Goal: Task Accomplishment & Management: Use online tool/utility

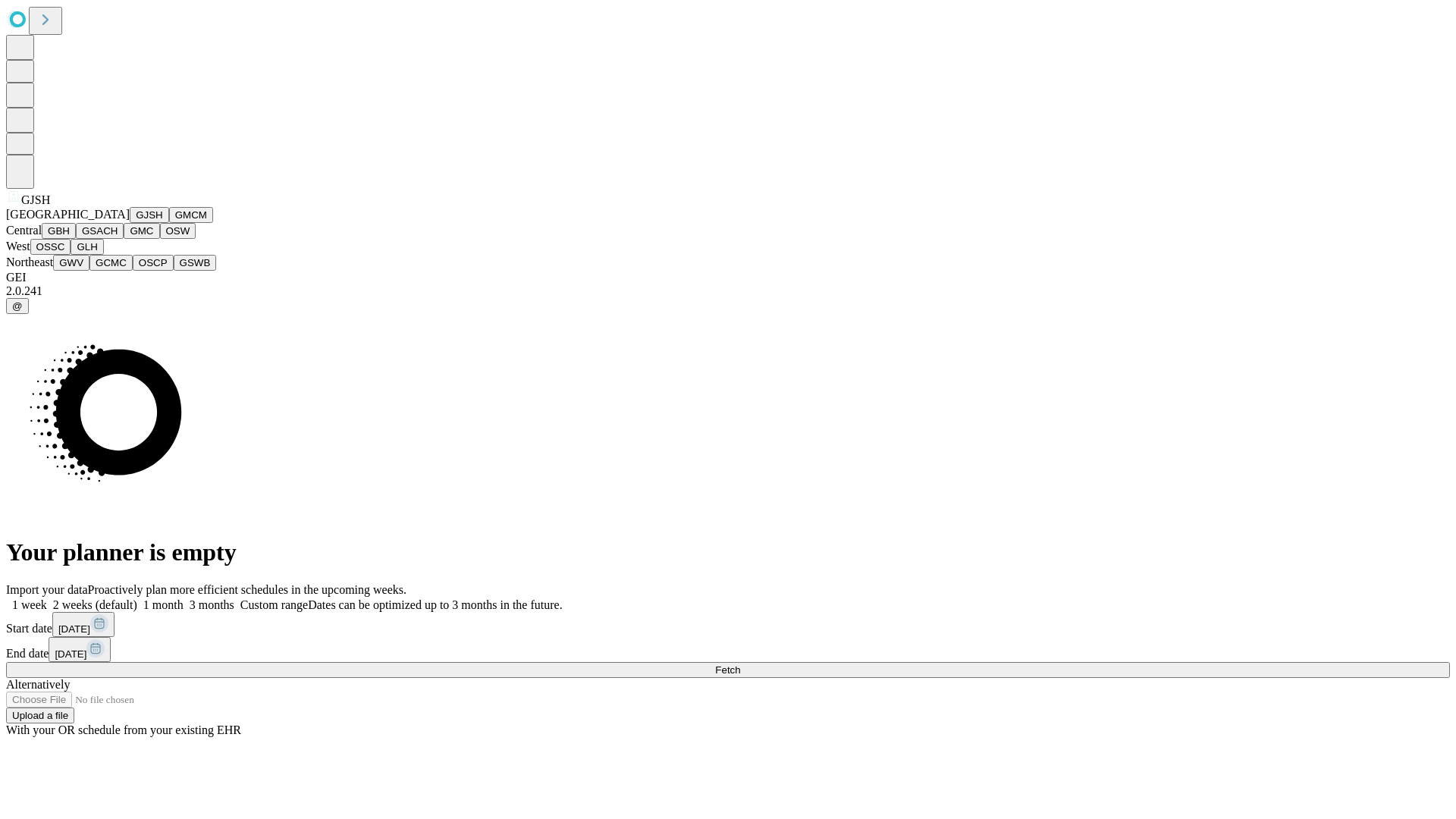
click at [130, 223] on button "GJSH" at bounding box center [149, 215] width 39 height 16
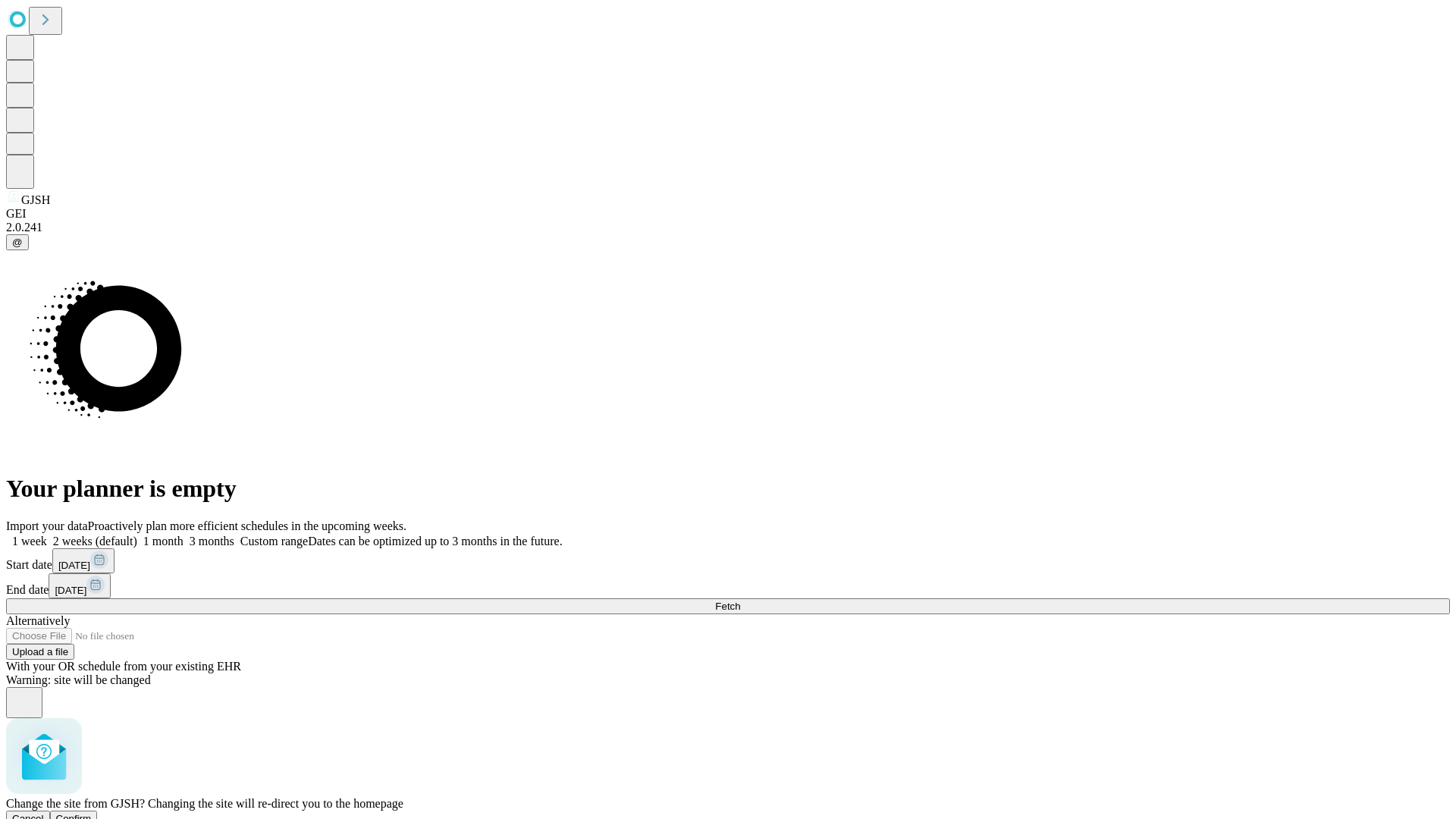
click at [92, 813] on span "Confirm" at bounding box center [74, 818] width 36 height 11
click at [47, 535] on label "1 week" at bounding box center [26, 541] width 41 height 13
click at [741, 601] on span "Fetch" at bounding box center [728, 606] width 25 height 11
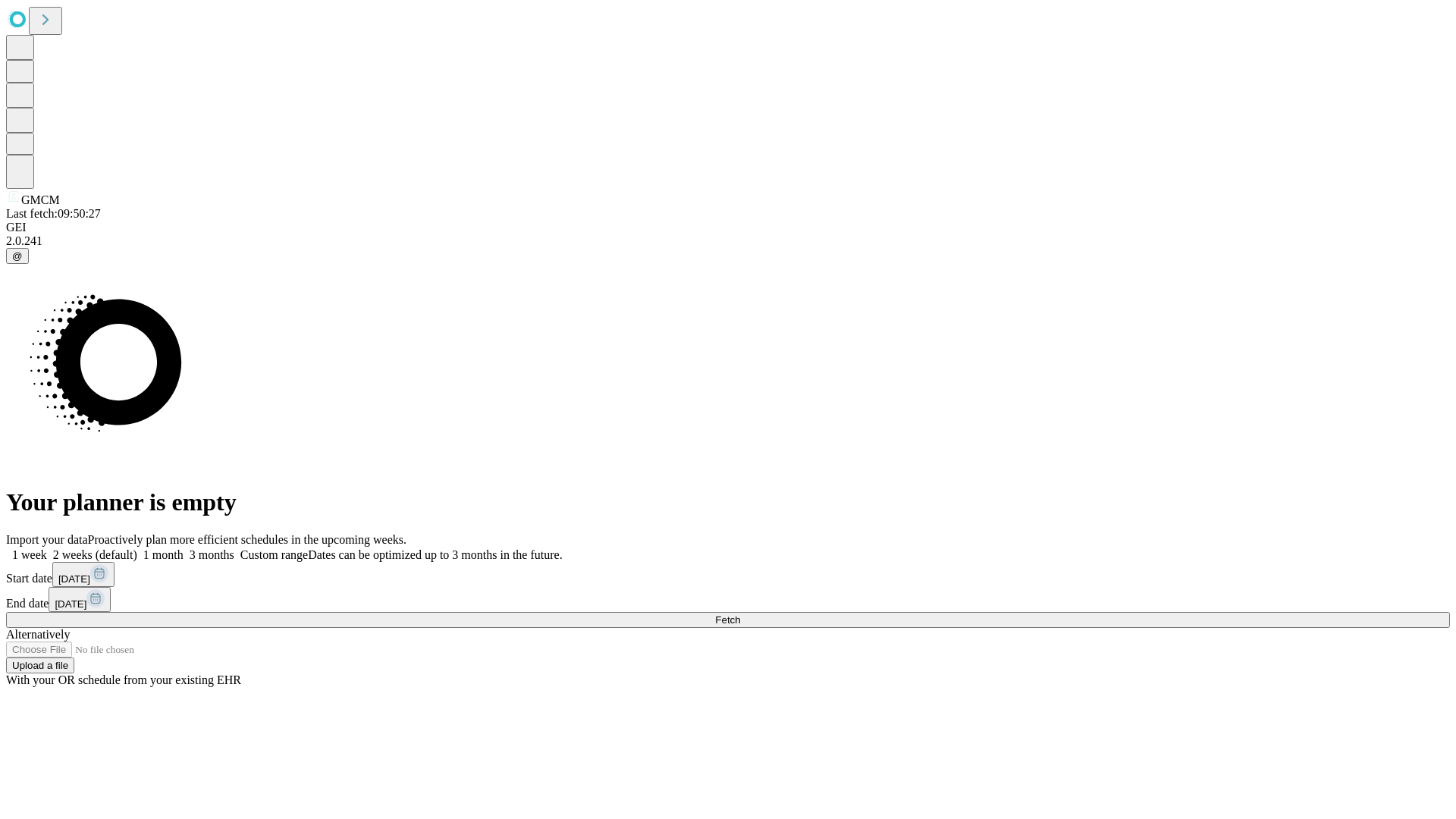
click at [741, 614] on span "Fetch" at bounding box center [728, 619] width 25 height 11
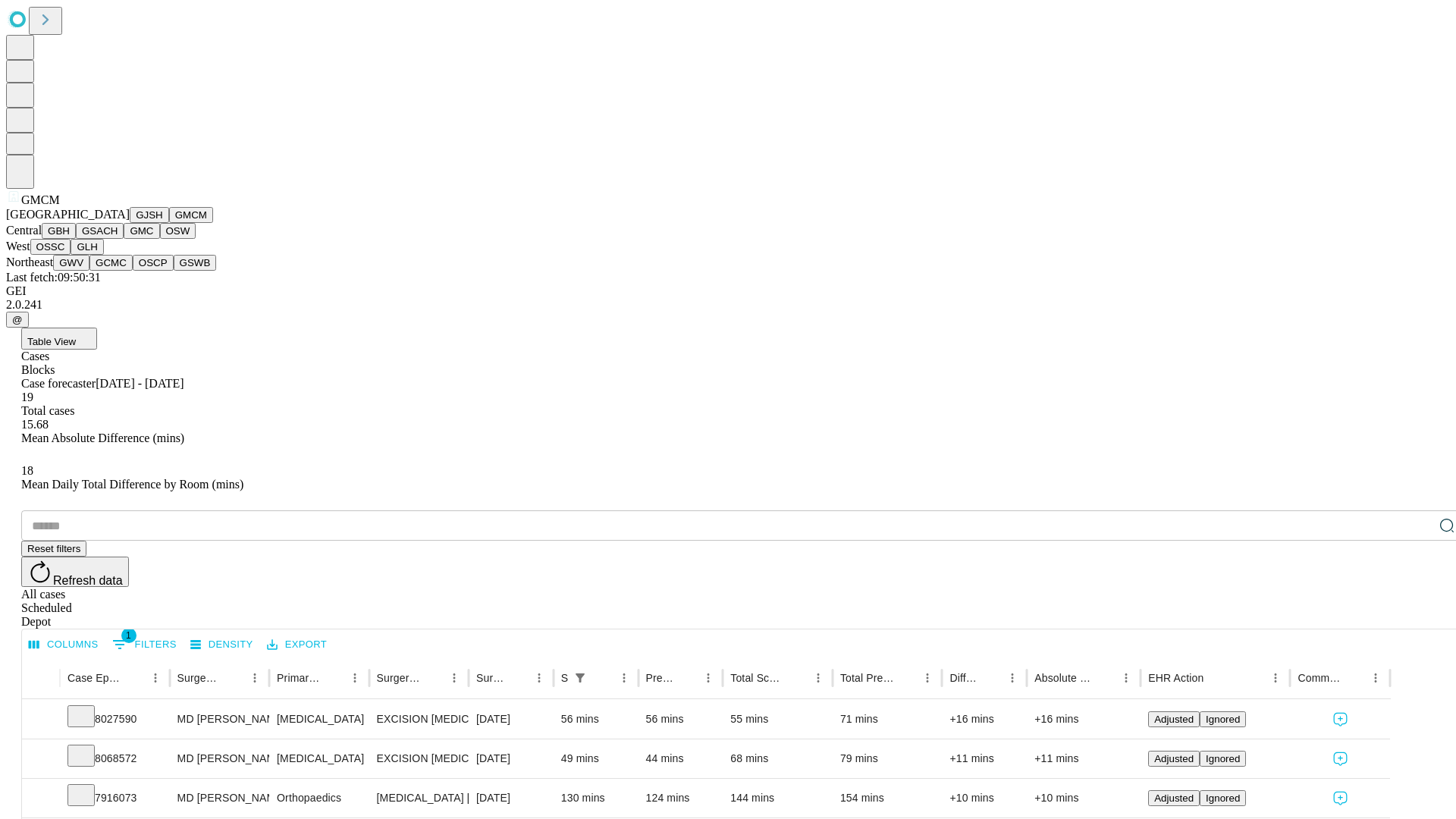
click at [75, 239] on button "GBH" at bounding box center [58, 231] width 34 height 16
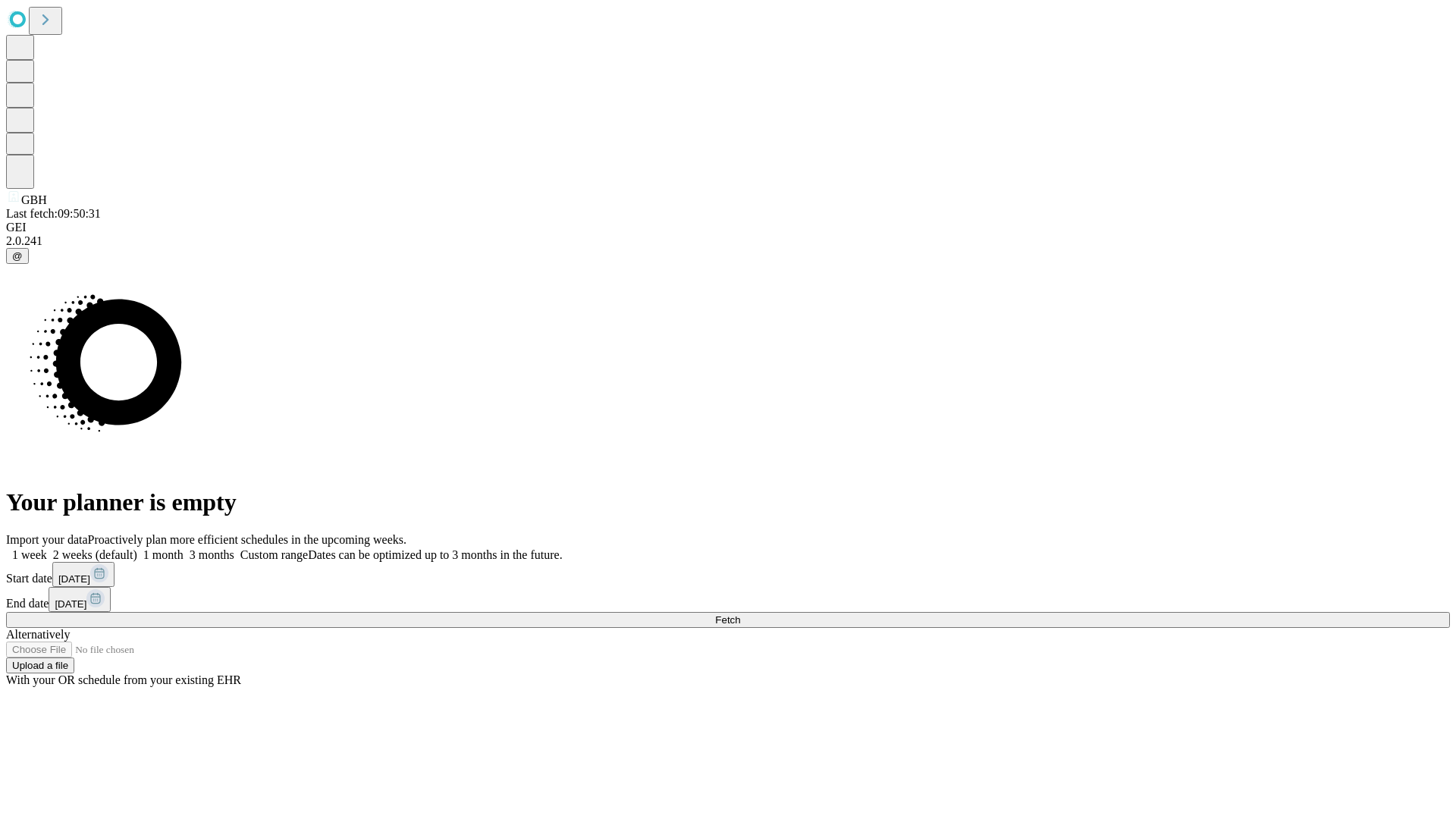
click at [47, 548] on label "1 week" at bounding box center [26, 554] width 41 height 13
click at [741, 614] on span "Fetch" at bounding box center [728, 619] width 25 height 11
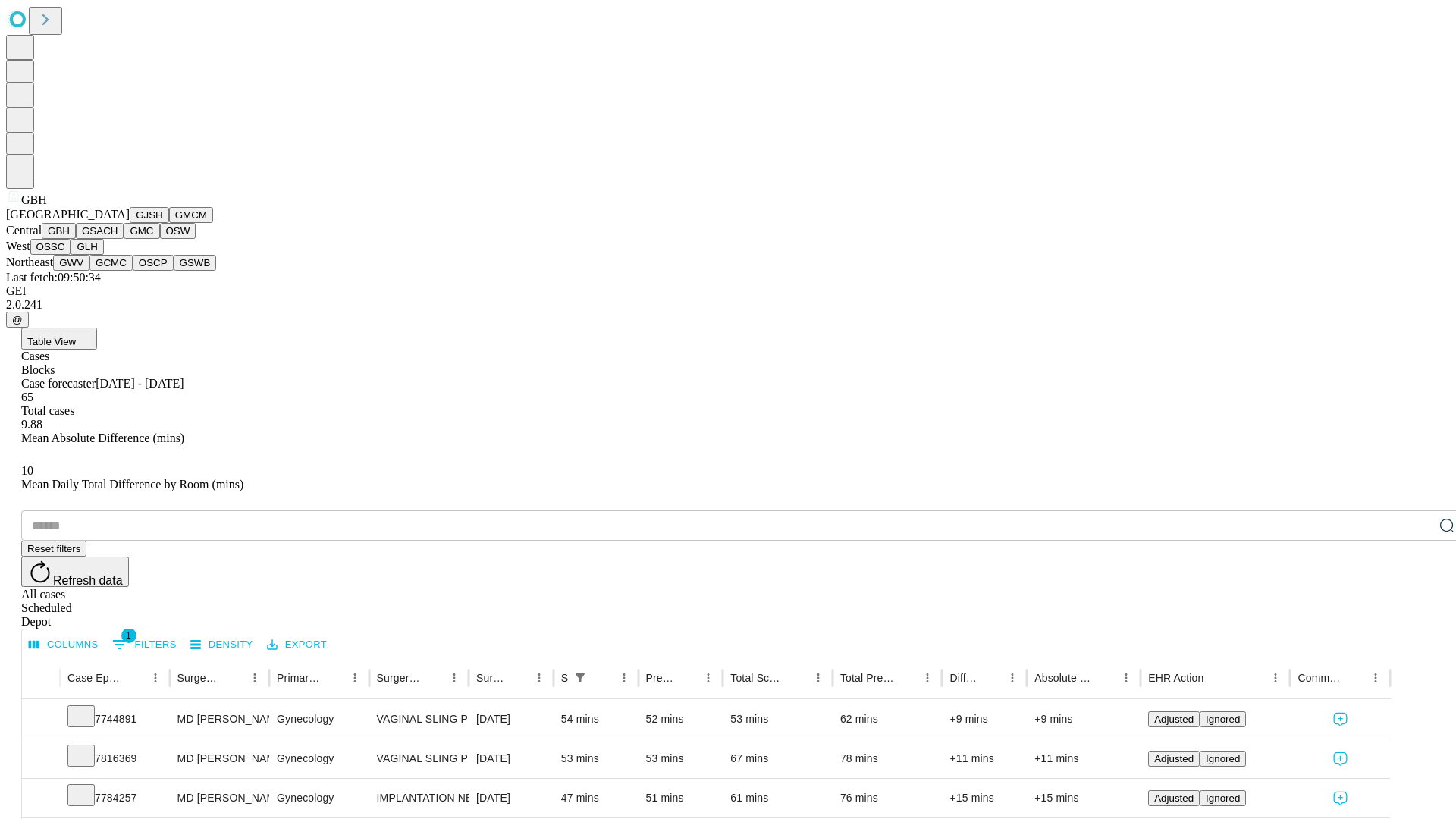
click at [118, 239] on button "GSACH" at bounding box center [99, 231] width 48 height 16
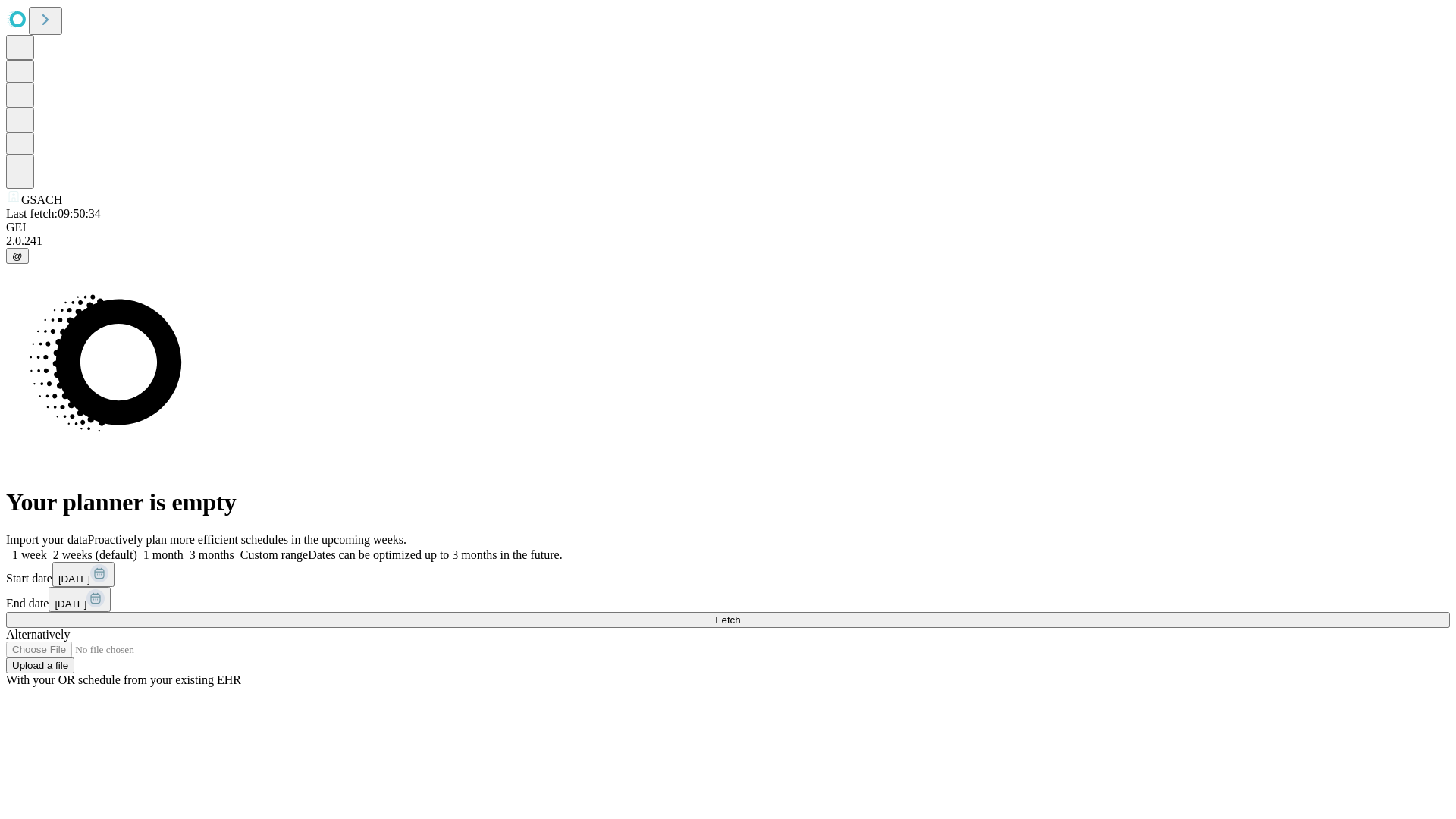
click at [47, 548] on label "1 week" at bounding box center [26, 554] width 41 height 13
click at [741, 614] on span "Fetch" at bounding box center [728, 619] width 25 height 11
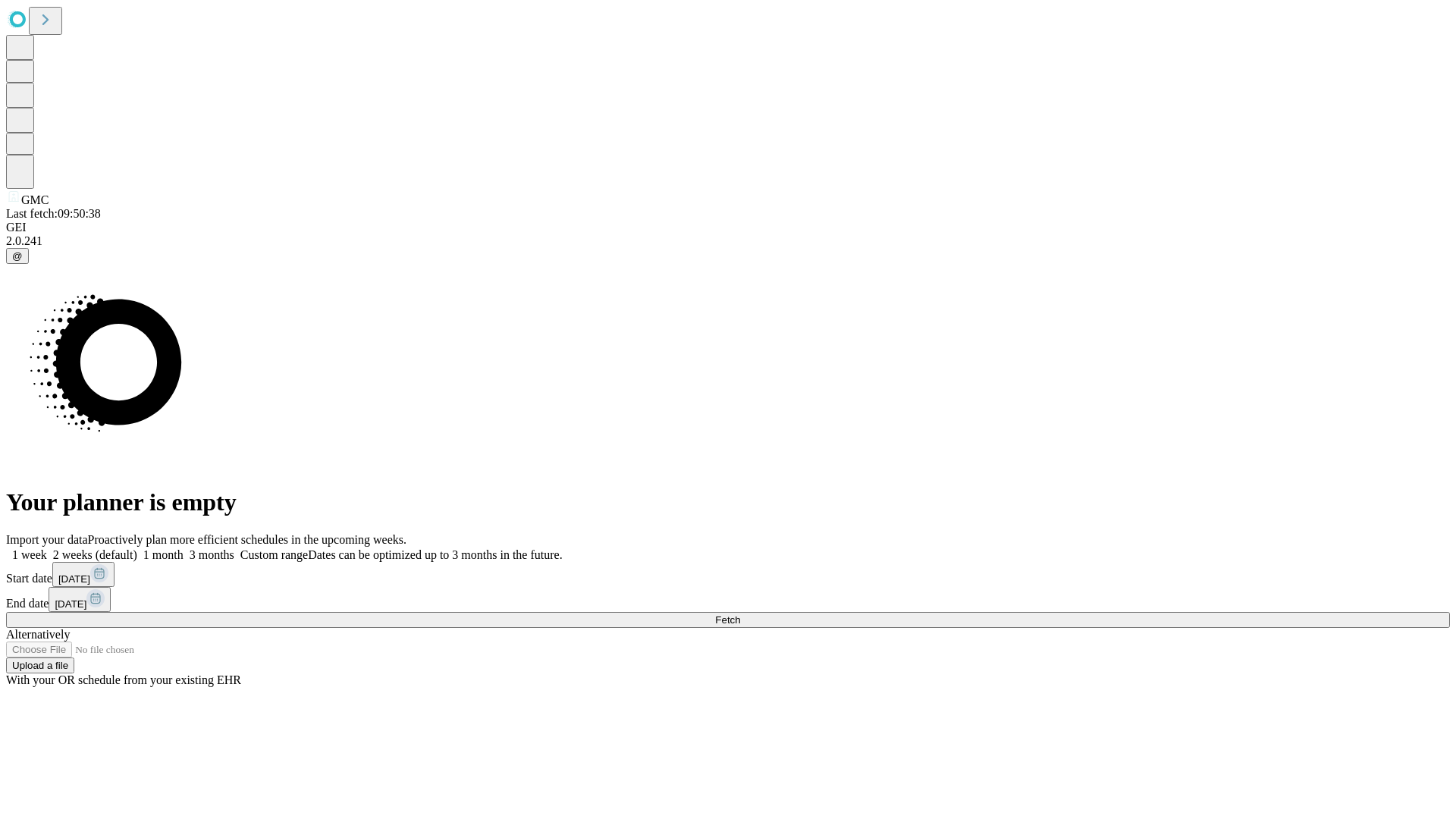
click at [741, 614] on span "Fetch" at bounding box center [728, 619] width 25 height 11
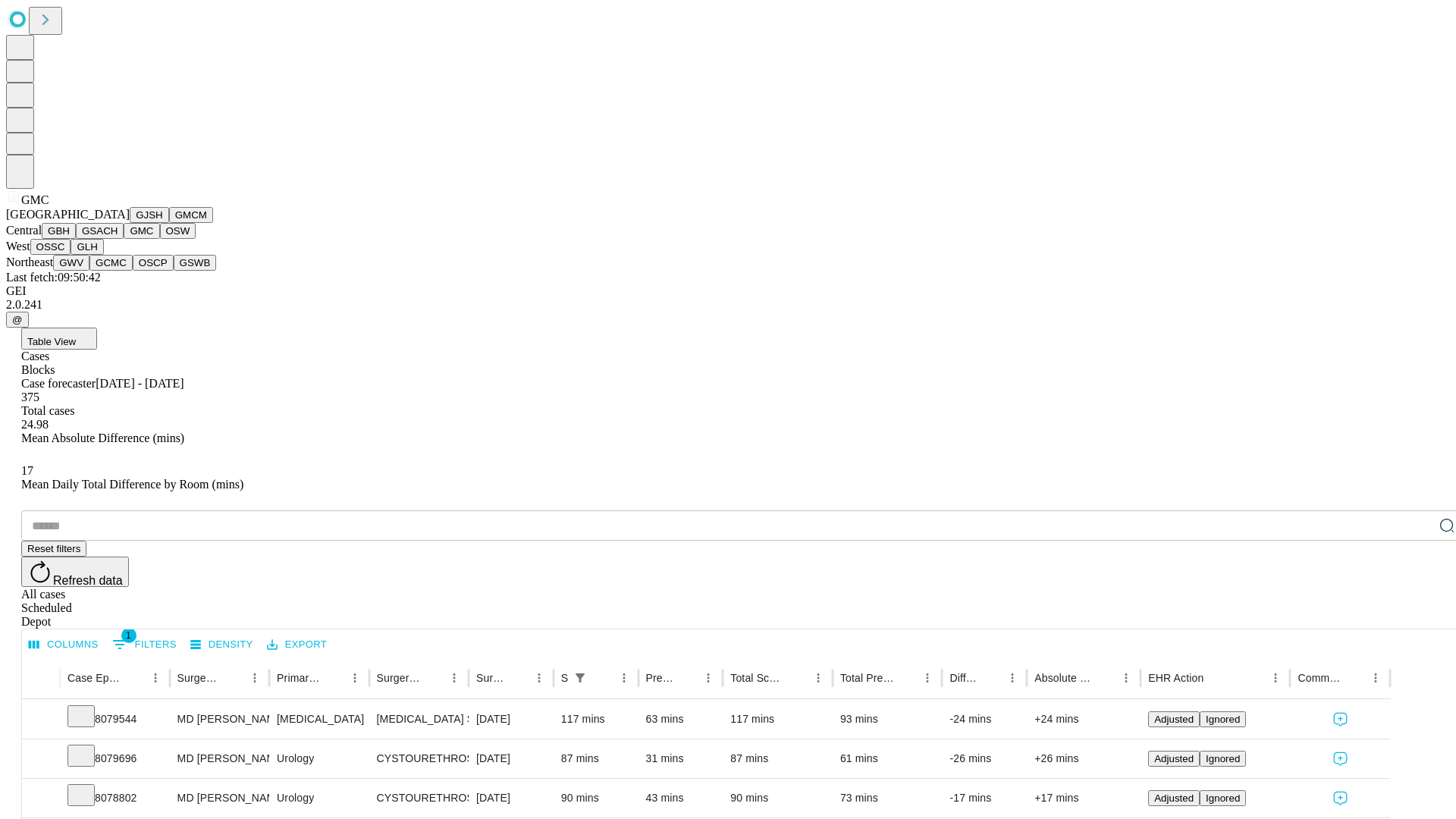
click at [160, 239] on button "OSW" at bounding box center [179, 231] width 36 height 16
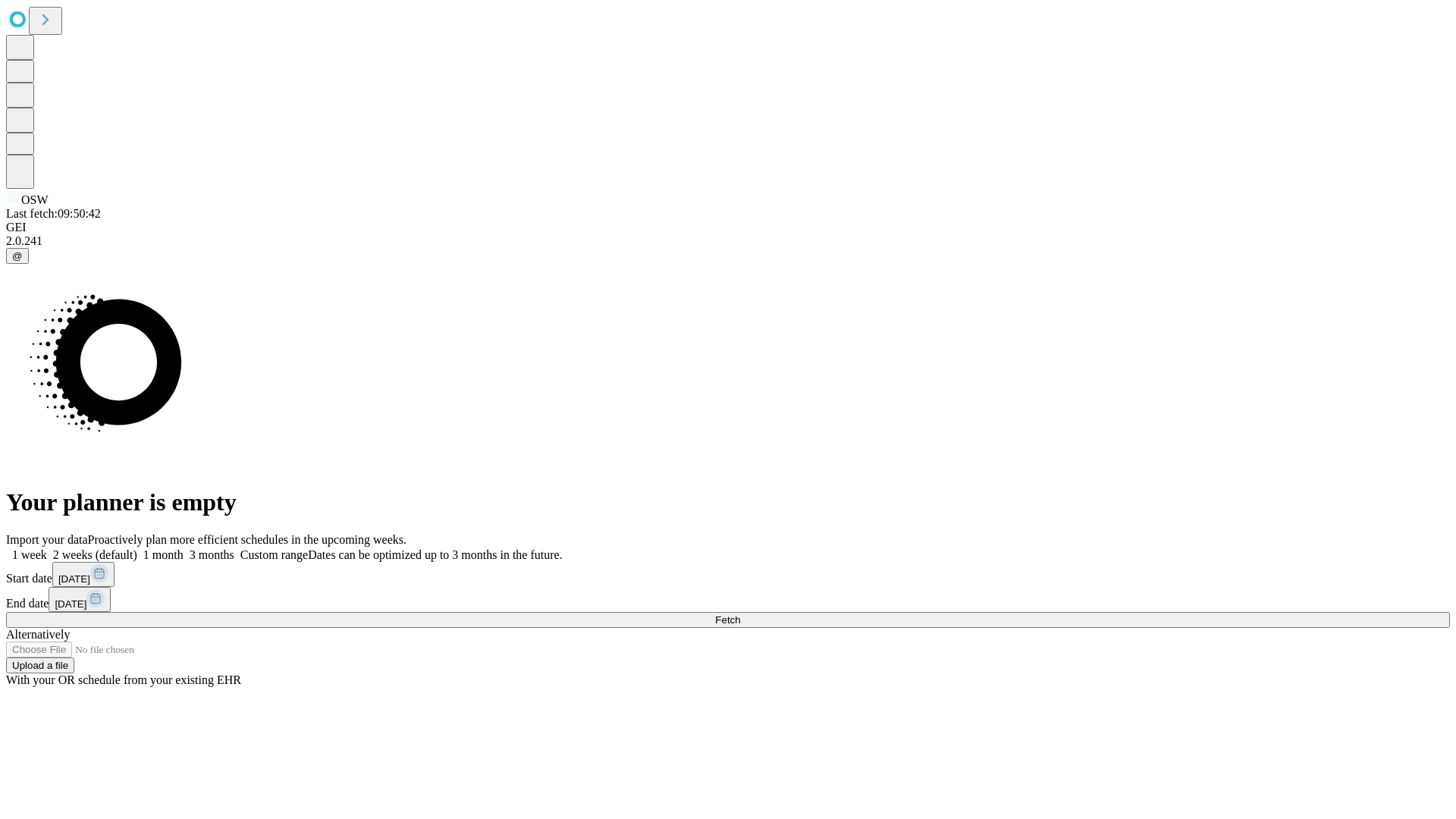
click at [47, 548] on label "1 week" at bounding box center [26, 554] width 41 height 13
click at [741, 614] on span "Fetch" at bounding box center [728, 619] width 25 height 11
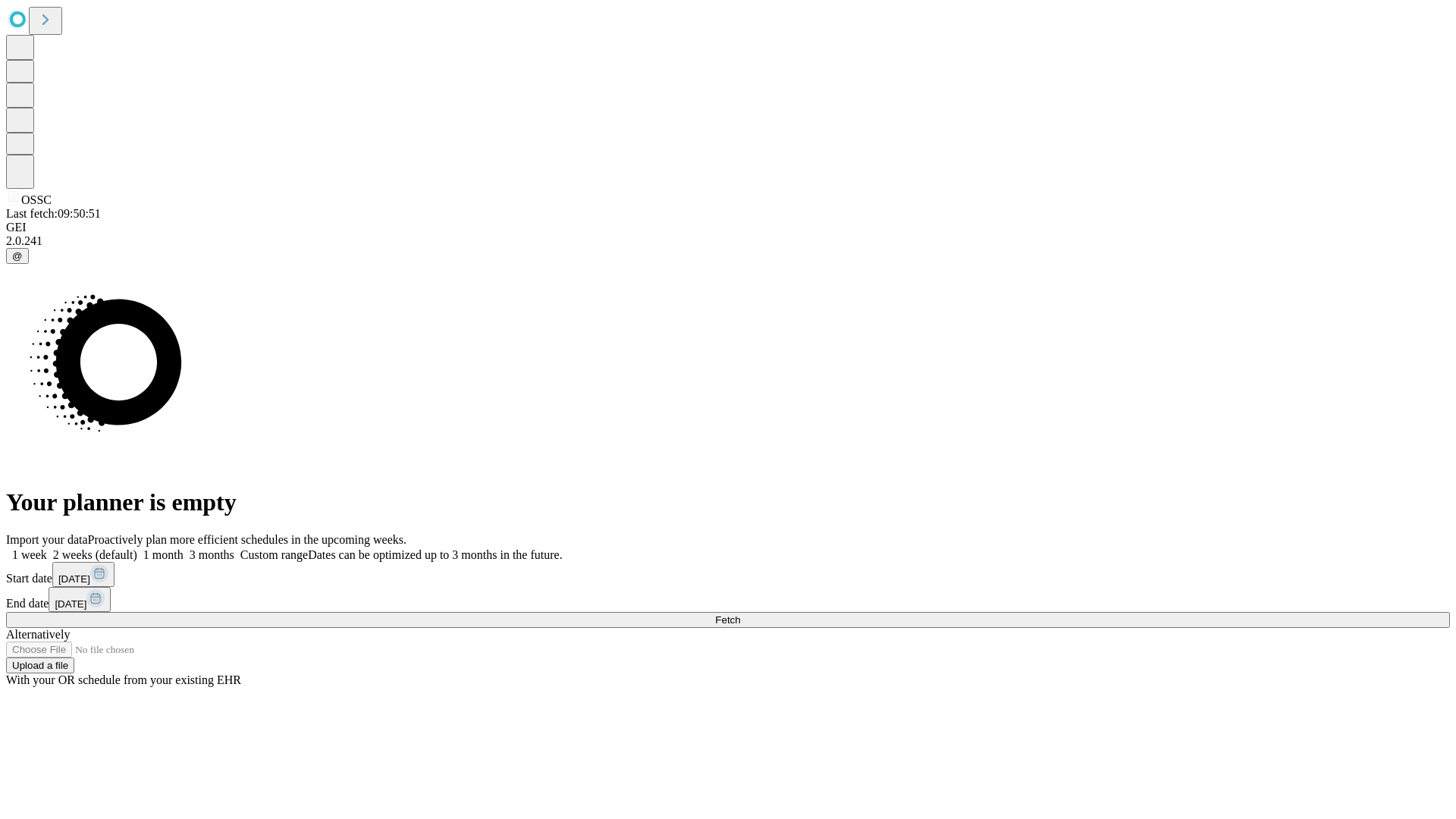
click at [47, 548] on label "1 week" at bounding box center [26, 554] width 41 height 13
click at [741, 614] on span "Fetch" at bounding box center [728, 619] width 25 height 11
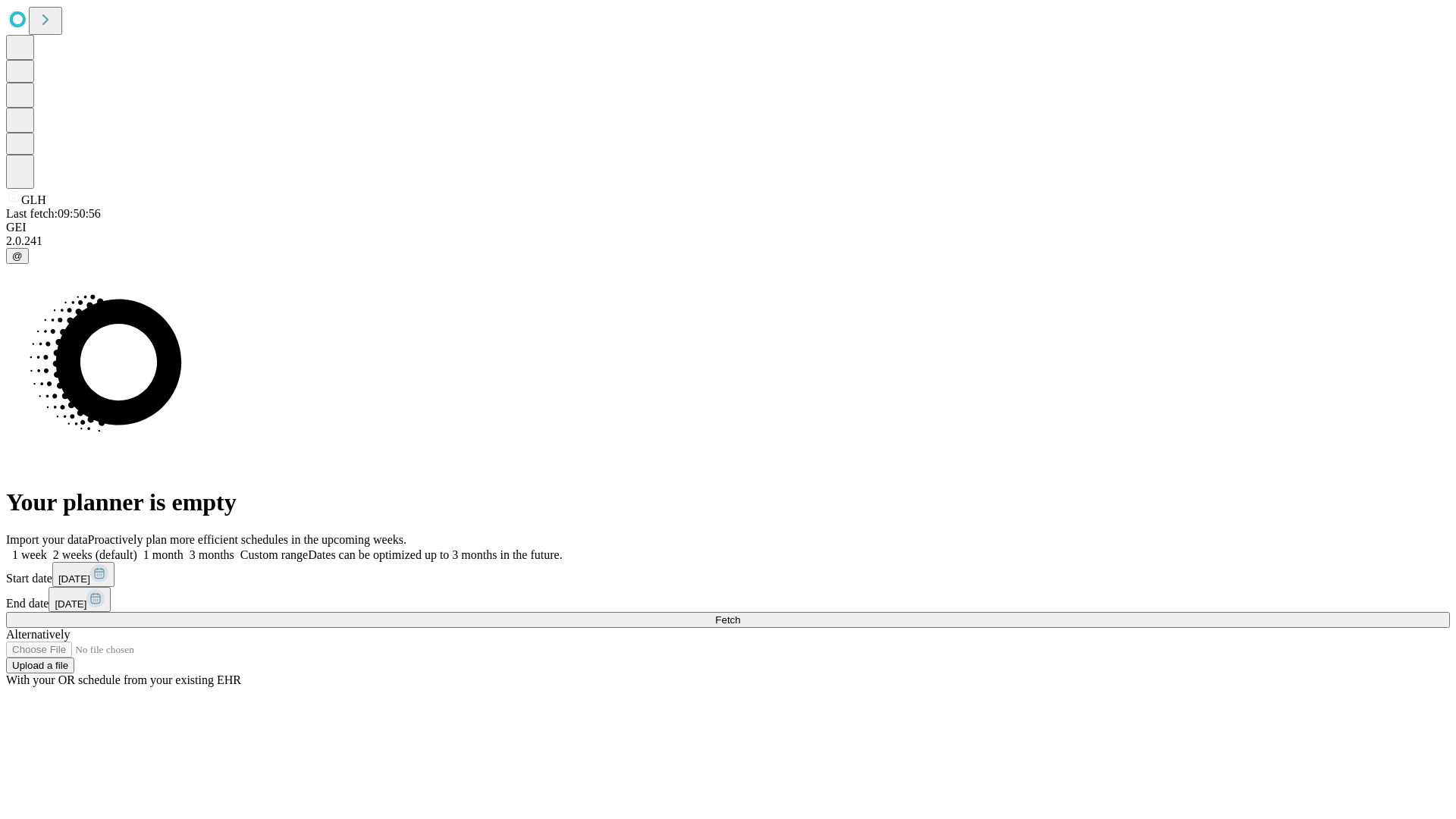
click at [47, 548] on label "1 week" at bounding box center [26, 554] width 41 height 13
click at [741, 614] on span "Fetch" at bounding box center [728, 619] width 25 height 11
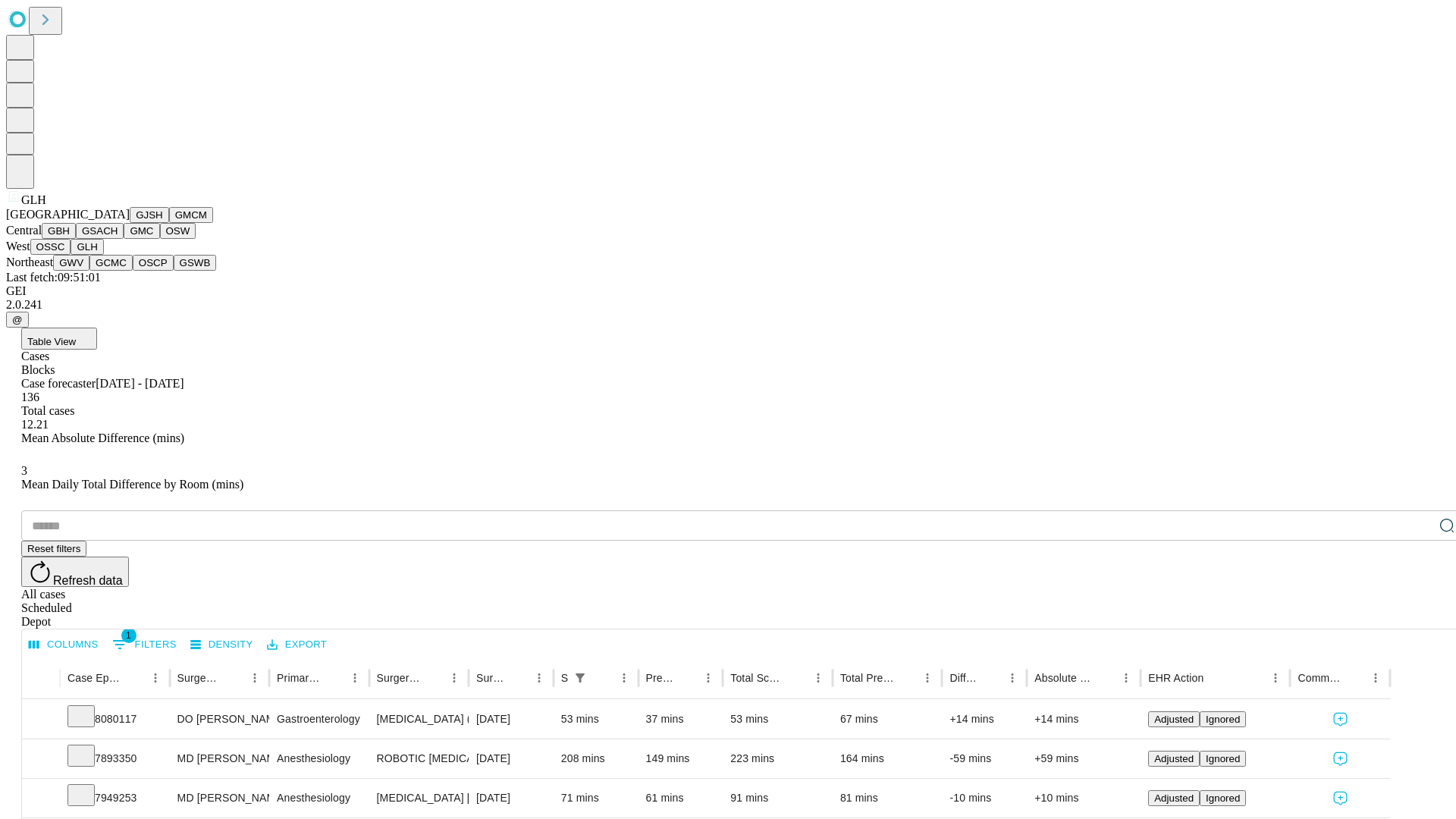
click at [89, 270] on button "GWV" at bounding box center [71, 263] width 36 height 16
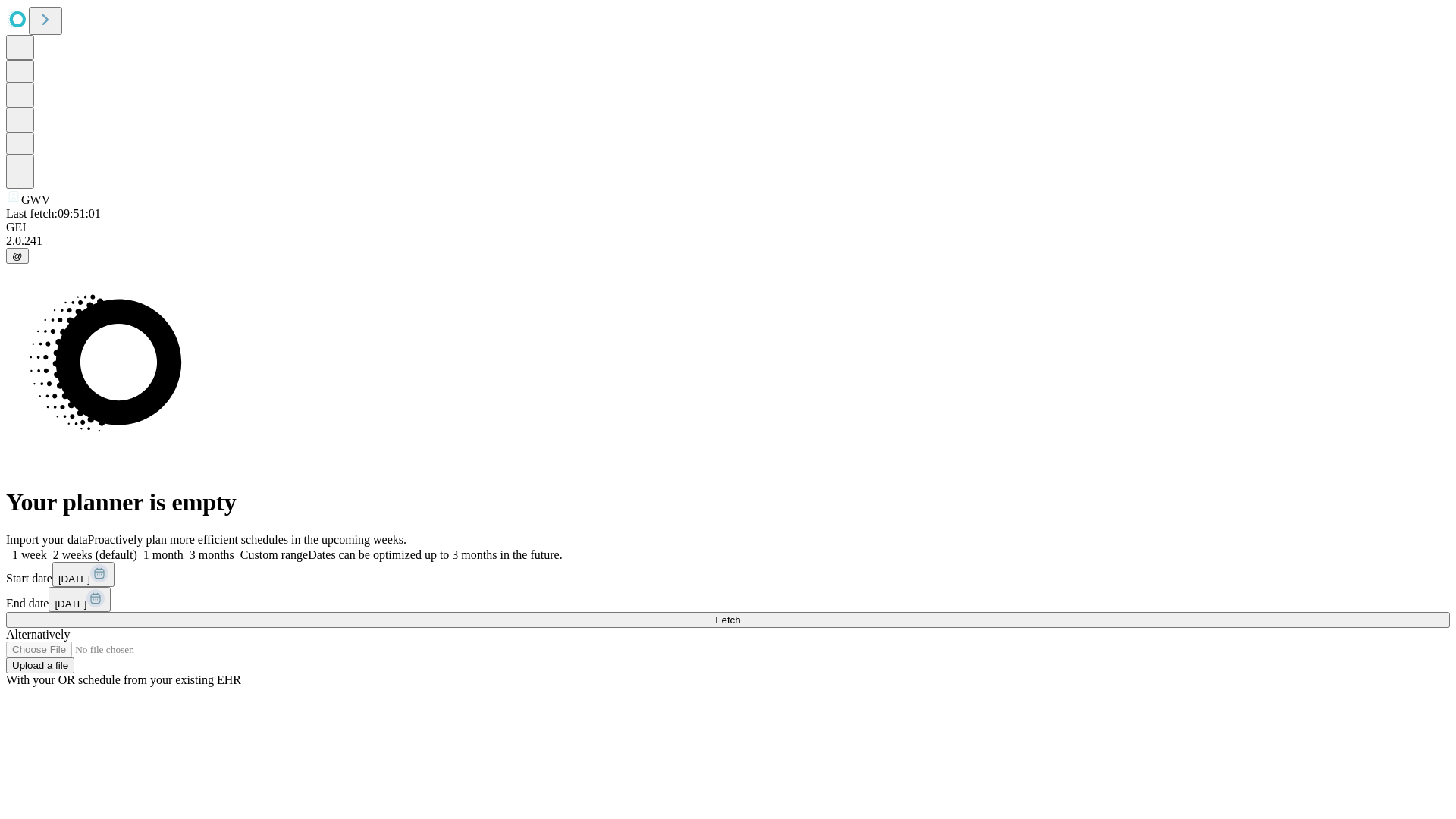
click at [47, 548] on label "1 week" at bounding box center [26, 554] width 41 height 13
click at [741, 614] on span "Fetch" at bounding box center [728, 619] width 25 height 11
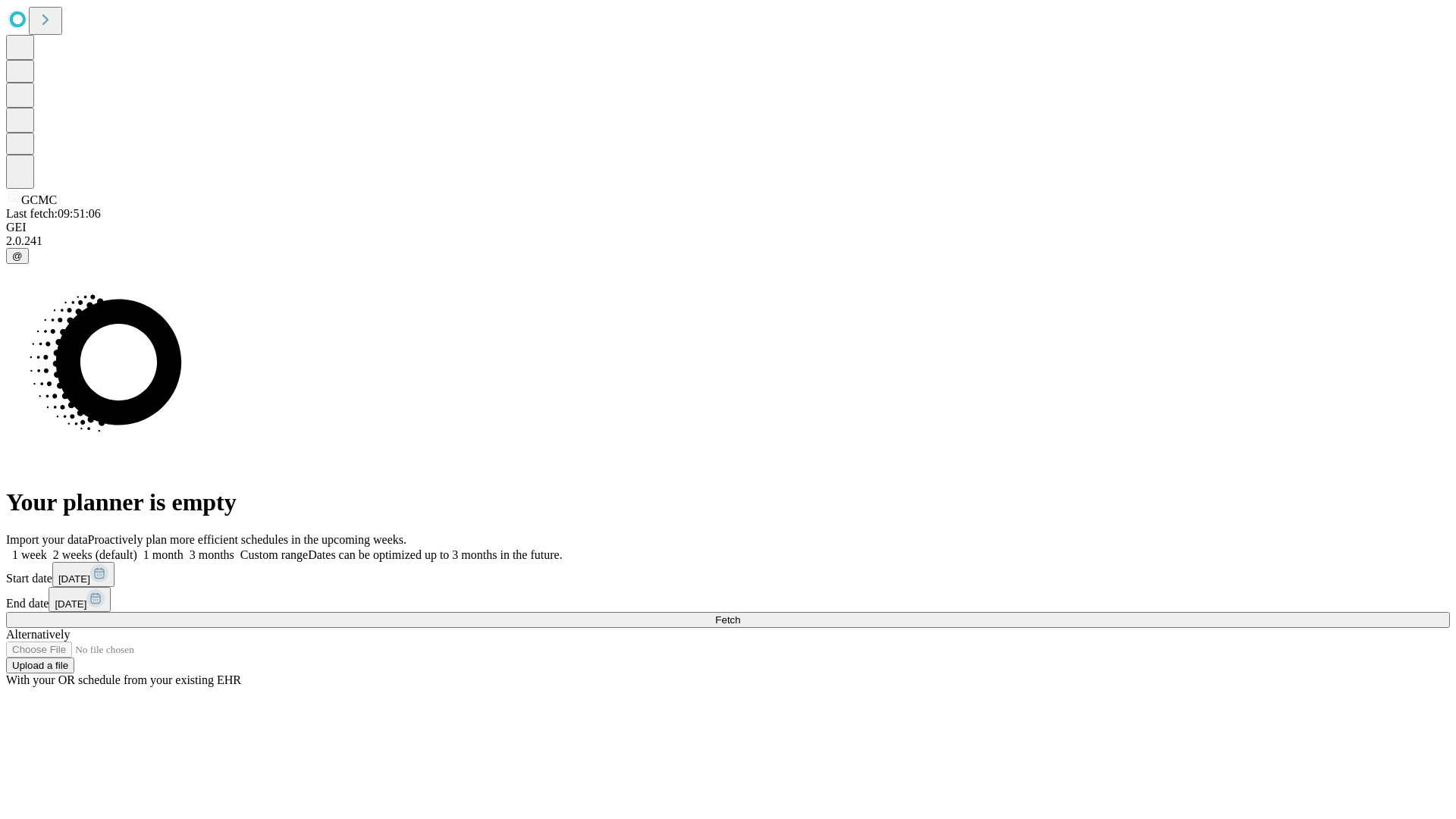
click at [47, 548] on label "1 week" at bounding box center [26, 554] width 41 height 13
click at [741, 614] on span "Fetch" at bounding box center [728, 619] width 25 height 11
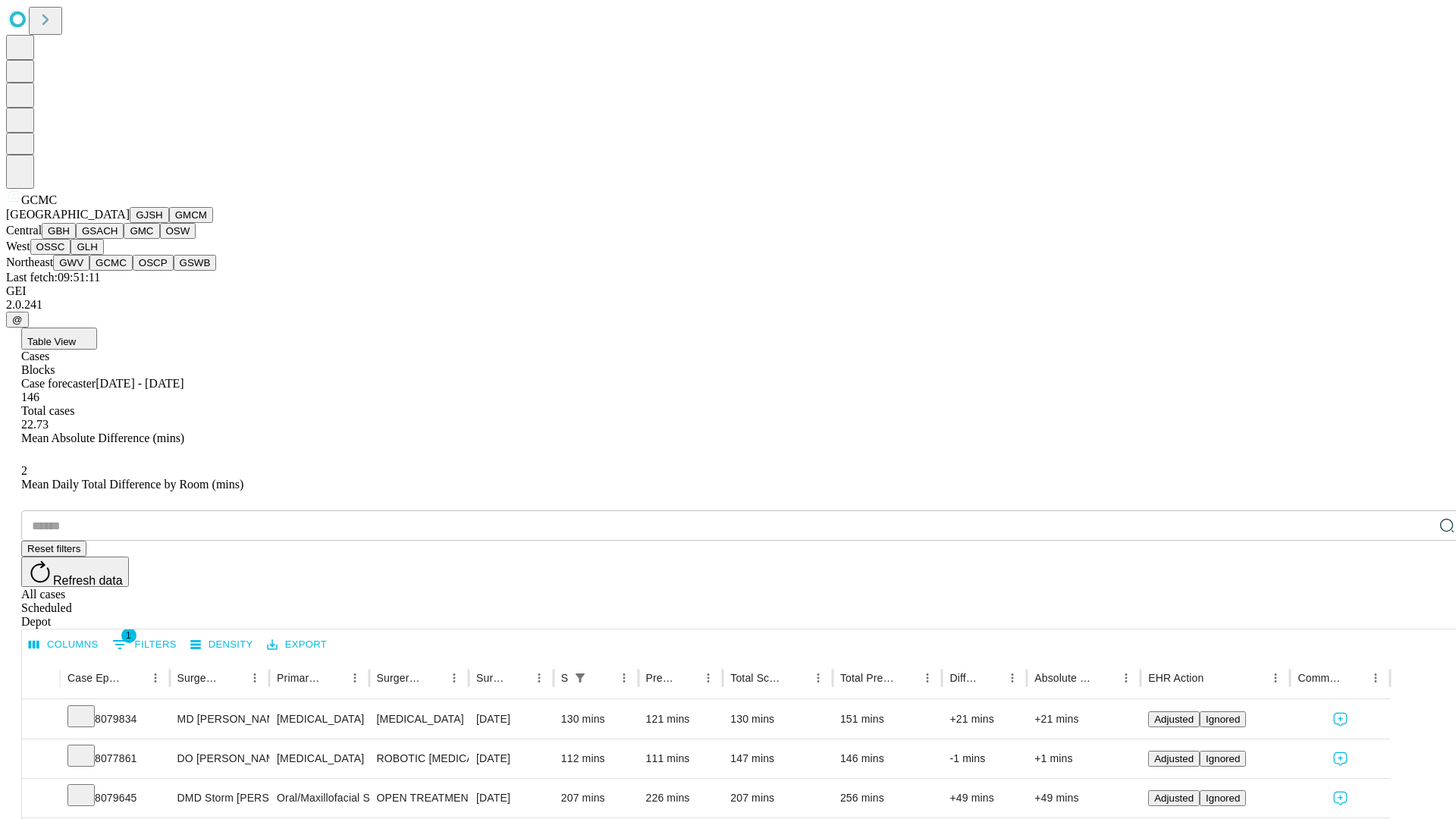
click at [133, 270] on button "OSCP" at bounding box center [153, 263] width 41 height 16
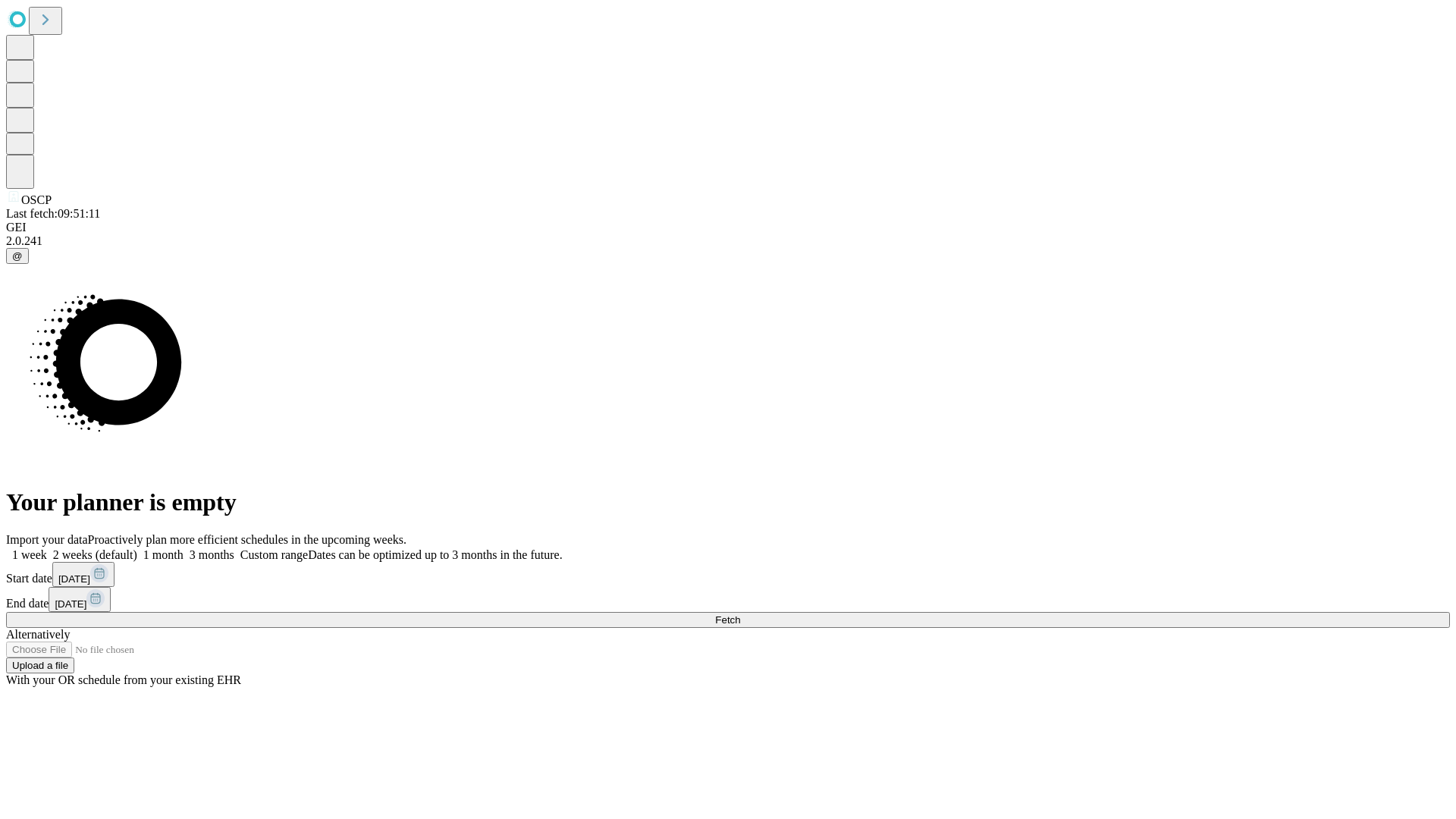
click at [47, 548] on label "1 week" at bounding box center [26, 554] width 41 height 13
click at [741, 614] on span "Fetch" at bounding box center [728, 619] width 25 height 11
